Goal: Information Seeking & Learning: Learn about a topic

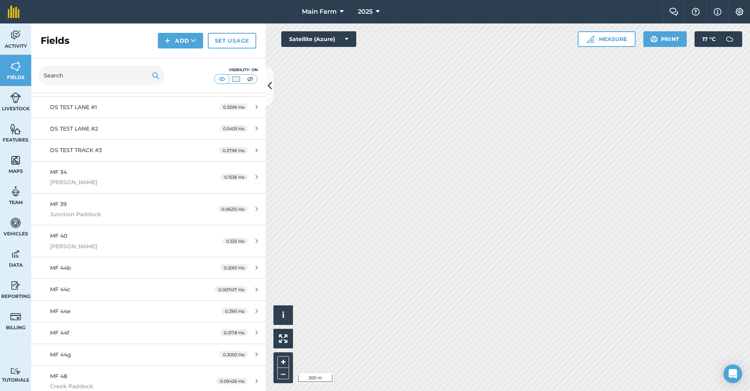
scroll to position [114, 0]
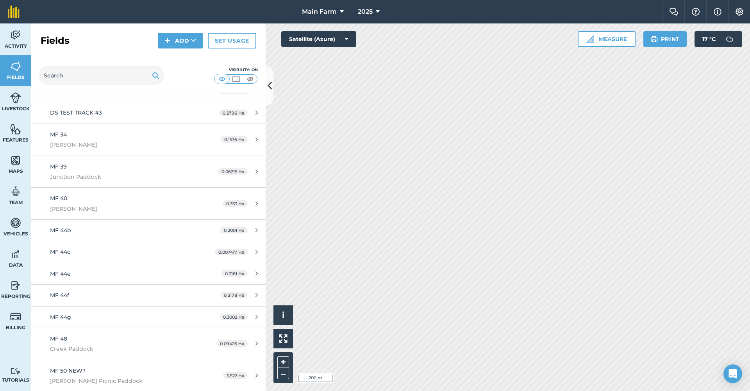
click at [737, 13] on img at bounding box center [739, 12] width 9 height 8
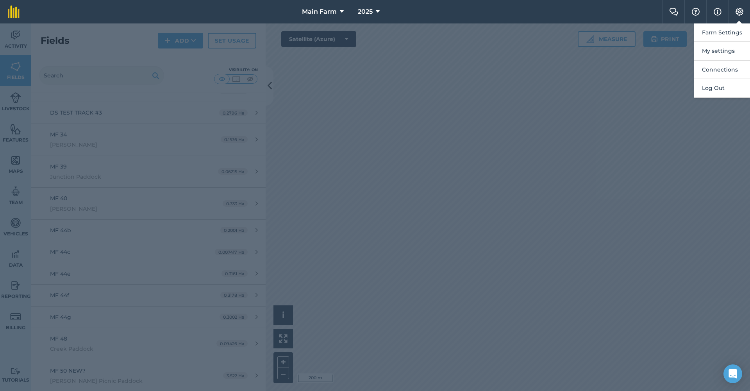
click at [5, 224] on div at bounding box center [375, 206] width 750 height 367
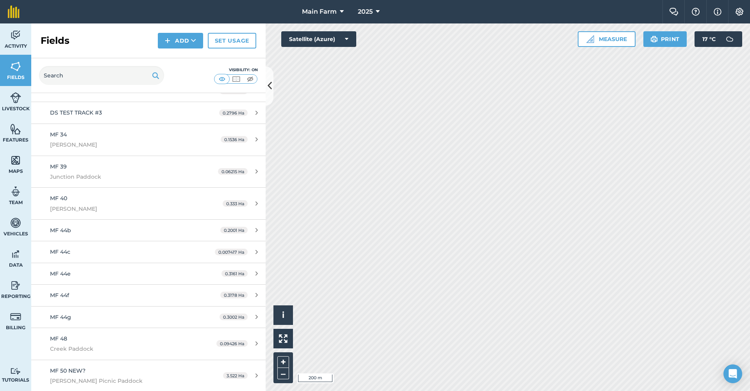
click at [14, 286] on img at bounding box center [15, 285] width 11 height 12
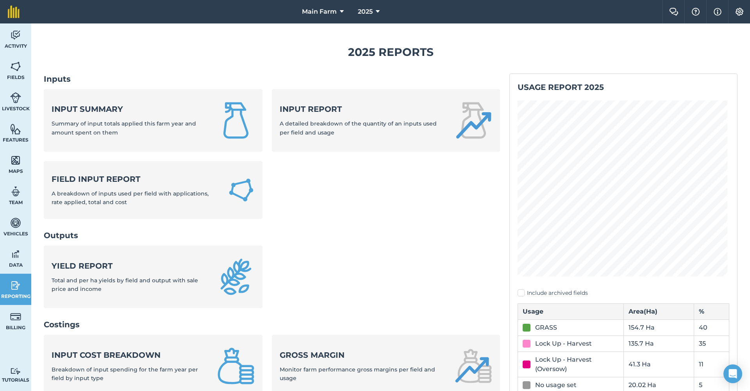
click at [13, 252] on img at bounding box center [15, 254] width 11 height 12
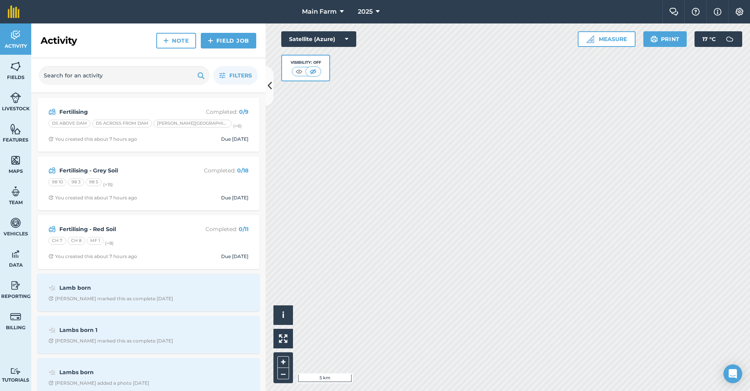
click at [13, 287] on img at bounding box center [15, 285] width 11 height 12
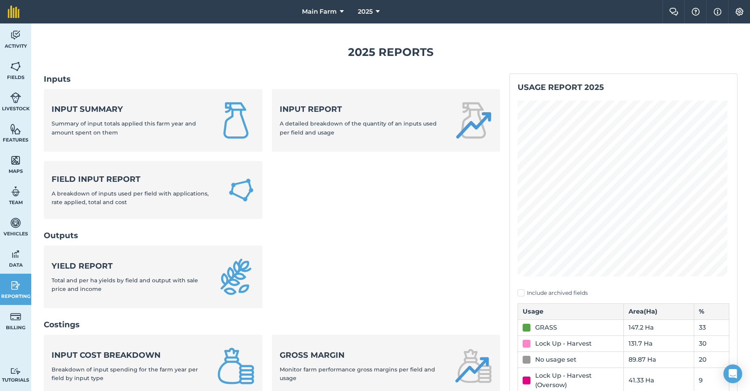
click at [13, 258] on img at bounding box center [15, 254] width 11 height 12
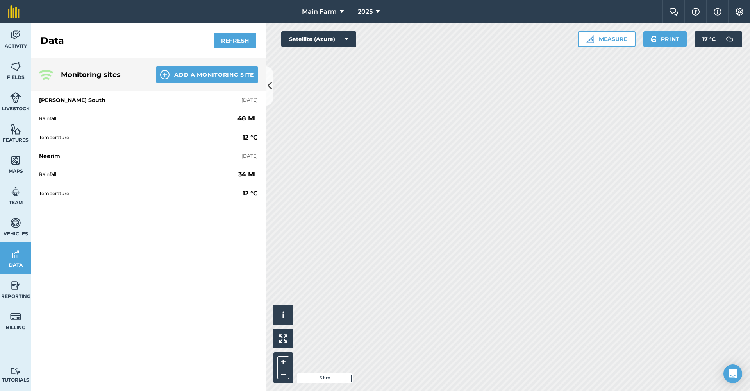
click at [18, 290] on img at bounding box center [15, 285] width 11 height 12
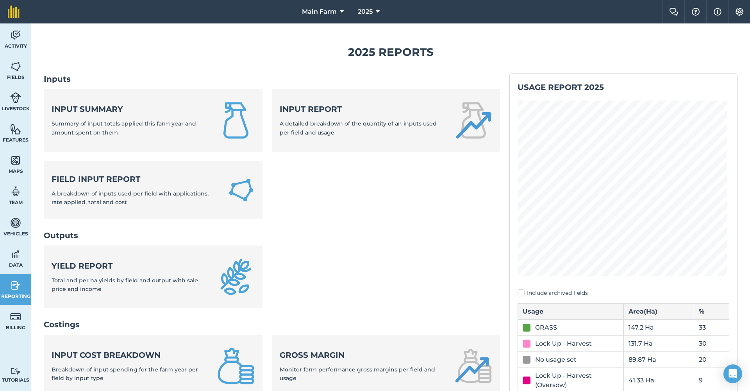
click at [131, 184] on div "Field Input Report A breakdown of inputs used per field with applications, rate…" at bounding box center [135, 189] width 167 height 33
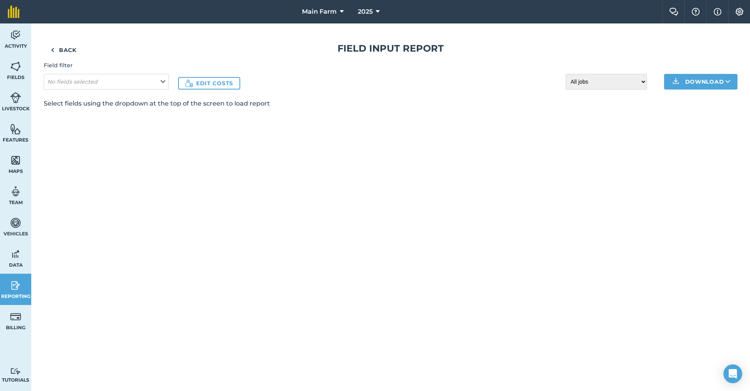
click at [161, 82] on icon at bounding box center [163, 81] width 5 height 9
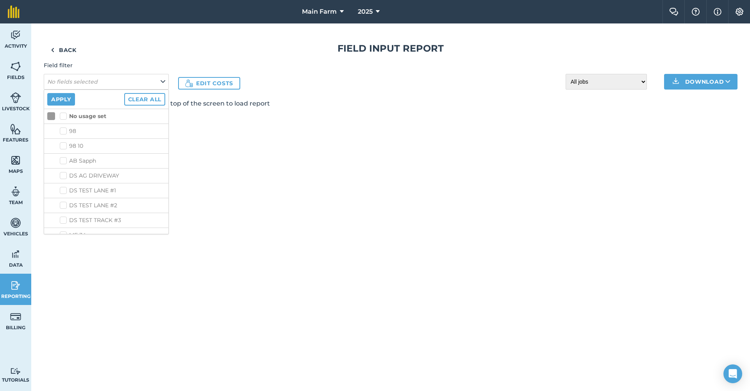
click at [161, 82] on icon at bounding box center [163, 81] width 5 height 9
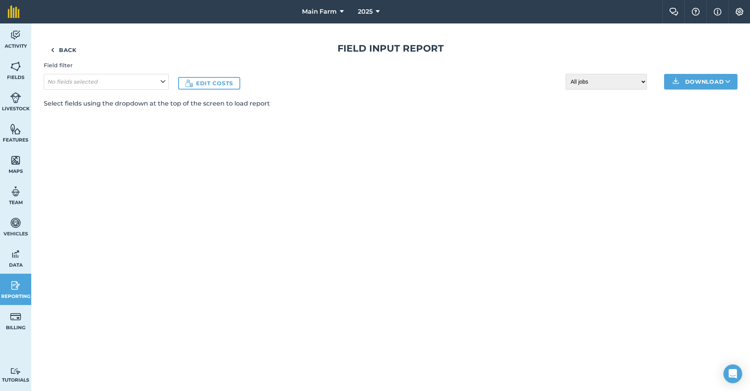
click at [18, 283] on img at bounding box center [15, 285] width 11 height 12
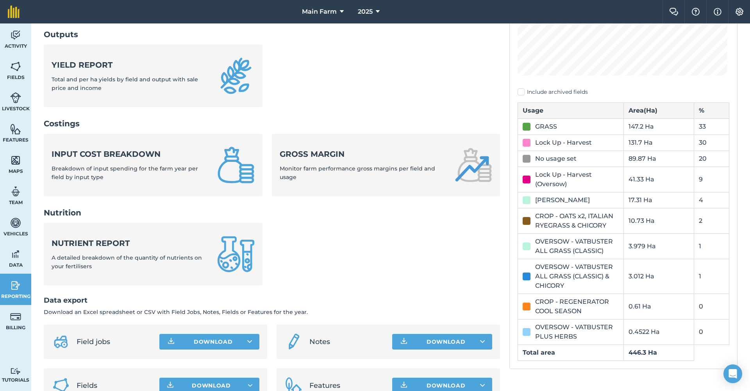
scroll to position [209, 0]
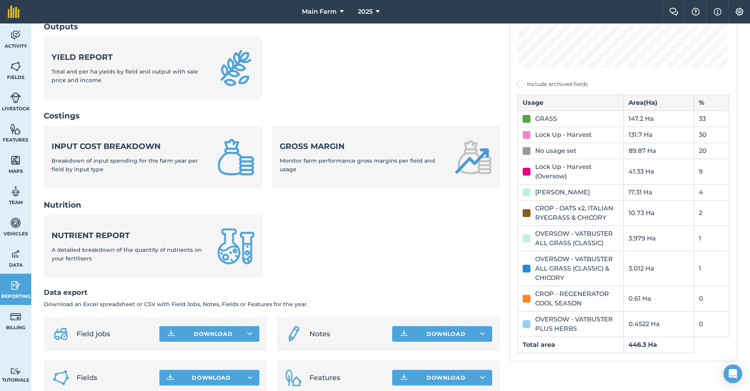
click at [103, 246] on span "A detailed breakdown of the quantity of nutrients on your fertilisers" at bounding box center [127, 254] width 150 height 16
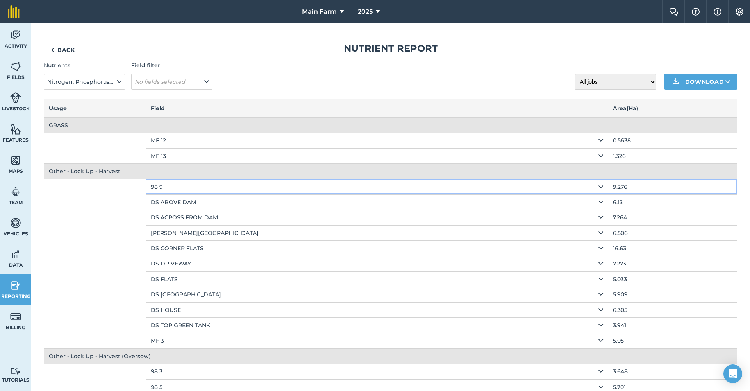
click at [598, 186] on icon at bounding box center [600, 186] width 5 height 9
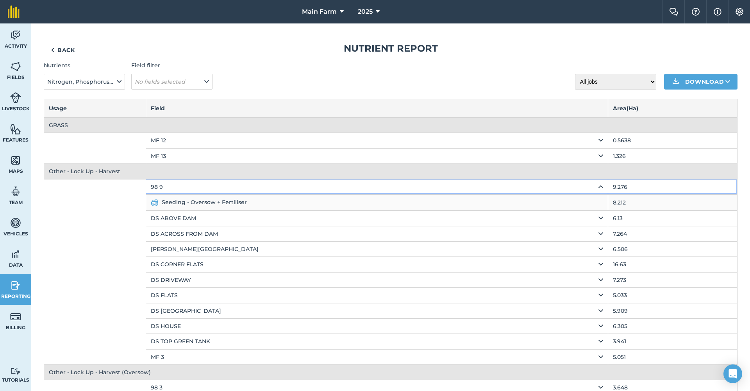
click at [598, 186] on icon at bounding box center [600, 186] width 5 height 9
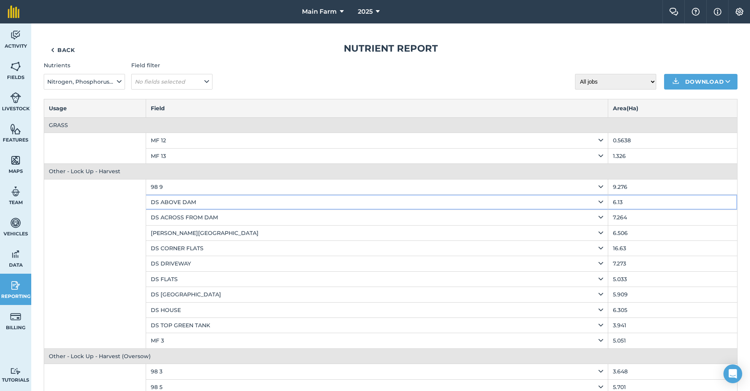
click at [598, 199] on icon at bounding box center [600, 202] width 5 height 9
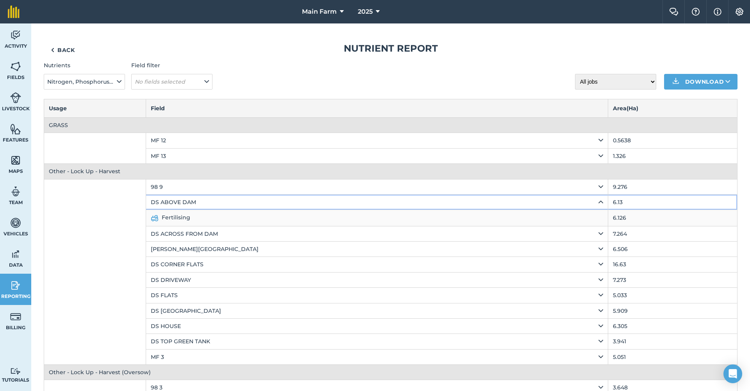
click at [598, 202] on icon at bounding box center [600, 202] width 5 height 9
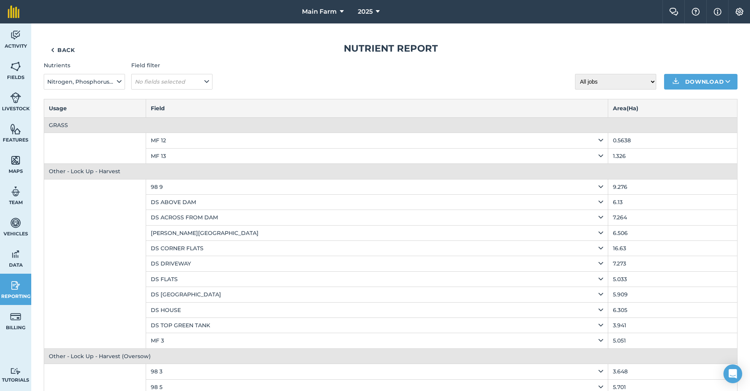
click at [176, 82] on em "No fields selected" at bounding box center [160, 81] width 50 height 7
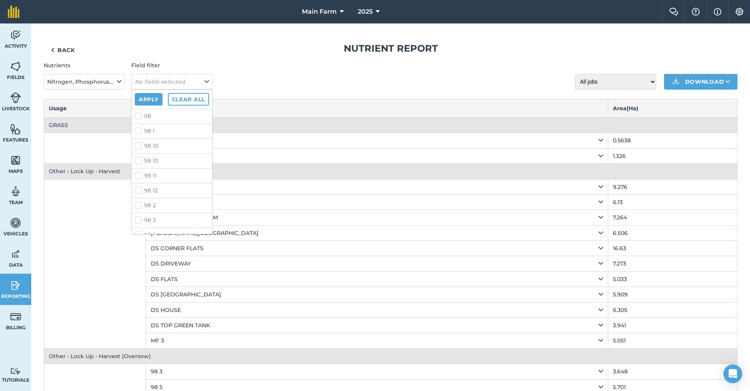
click at [176, 82] on em "No fields selected" at bounding box center [160, 81] width 50 height 7
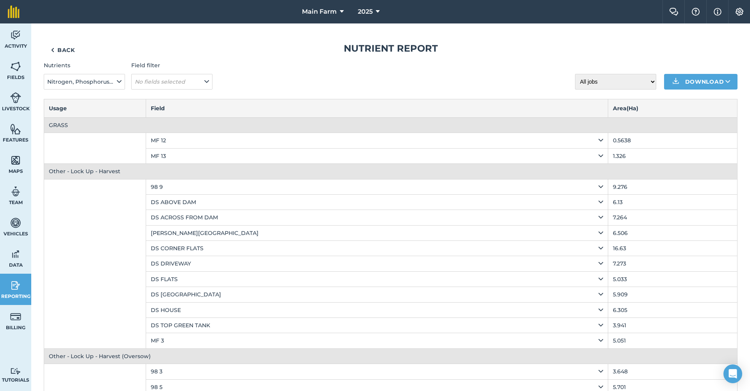
click at [121, 79] on icon at bounding box center [119, 81] width 5 height 9
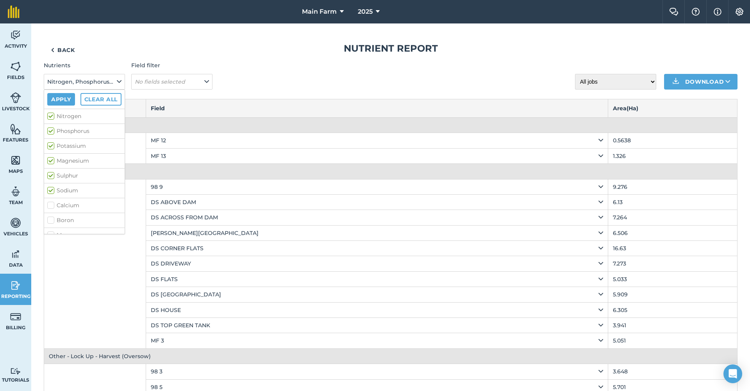
click at [193, 50] on h1 "Nutrient report" at bounding box center [391, 48] width 694 height 12
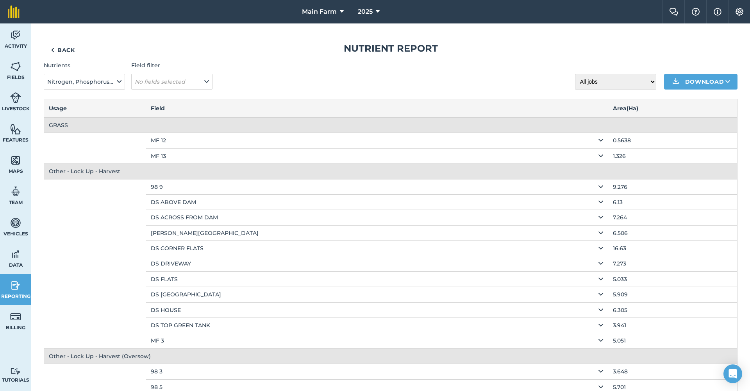
click at [15, 289] on img at bounding box center [15, 285] width 11 height 12
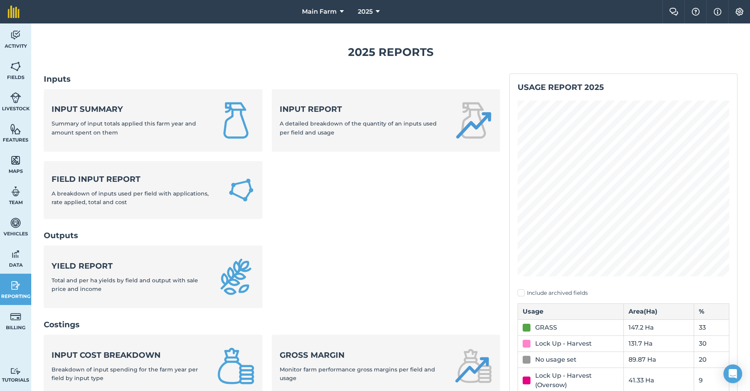
click at [16, 67] on img at bounding box center [15, 67] width 11 height 12
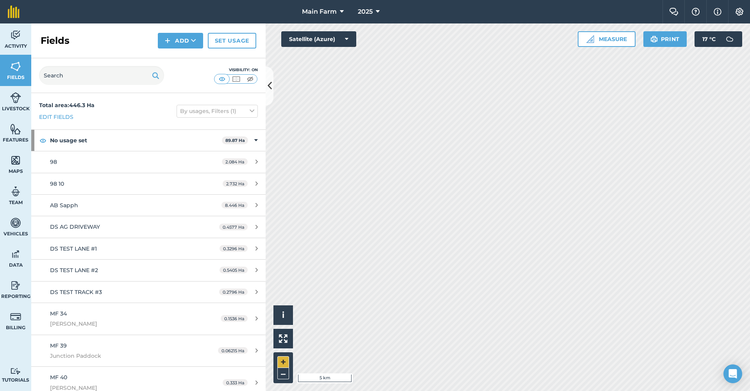
click at [284, 362] on button "+" at bounding box center [283, 362] width 12 height 12
click at [285, 360] on button "+" at bounding box center [283, 362] width 12 height 12
click at [280, 361] on button "+" at bounding box center [283, 362] width 12 height 12
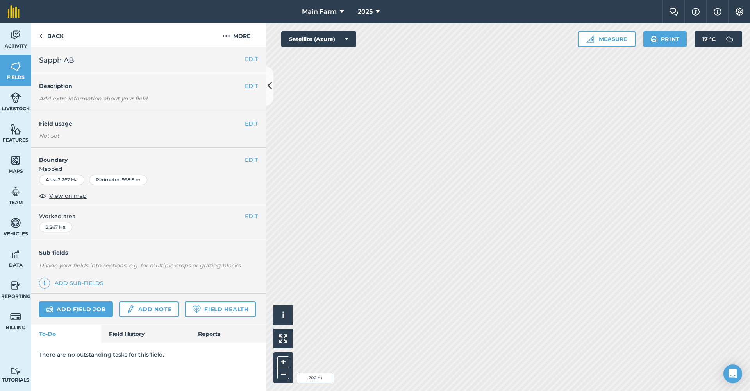
click at [18, 39] on img at bounding box center [15, 35] width 11 height 12
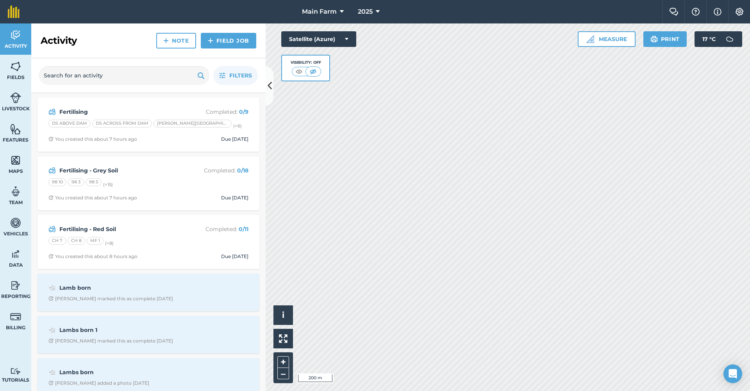
click at [95, 170] on strong "Fertilising - Grey Soil" at bounding box center [121, 170] width 124 height 9
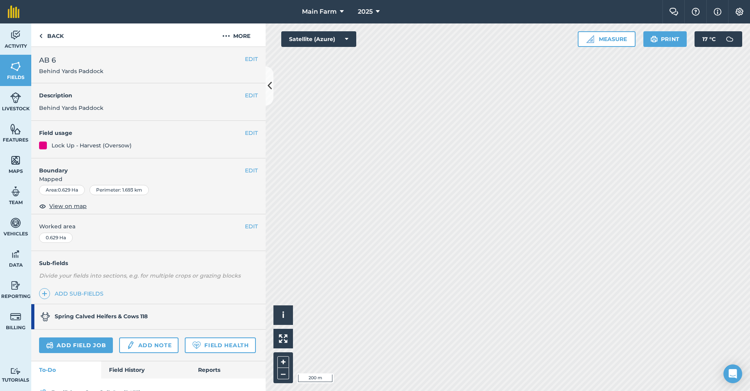
click at [8, 32] on link "Activity" at bounding box center [15, 38] width 31 height 31
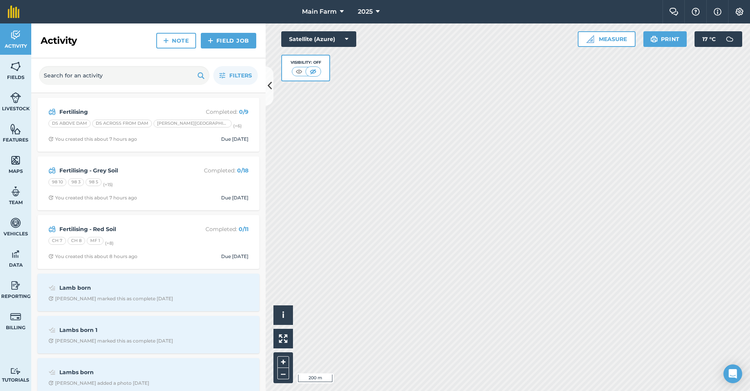
click at [79, 168] on strong "Fertilising - Grey Soil" at bounding box center [121, 170] width 124 height 9
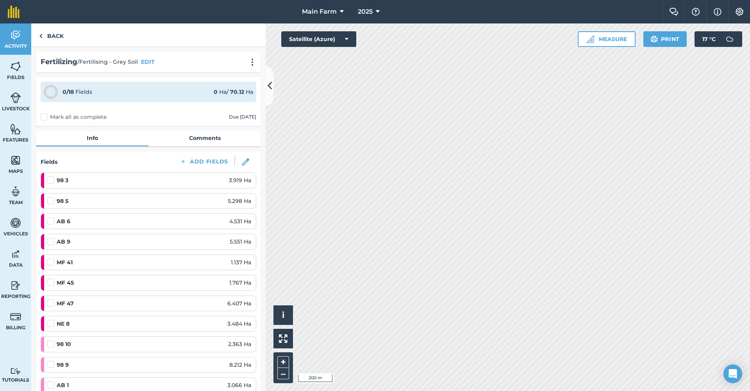
click at [22, 39] on link "Activity" at bounding box center [15, 38] width 31 height 31
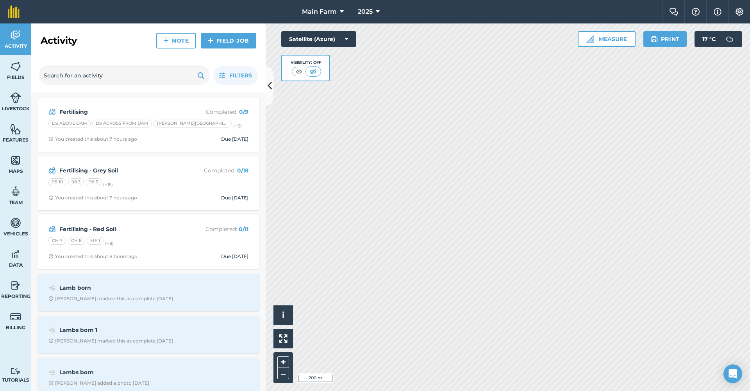
click at [79, 227] on strong "Fertilising - Red Soil" at bounding box center [121, 229] width 124 height 9
